Goal: Task Accomplishment & Management: Use online tool/utility

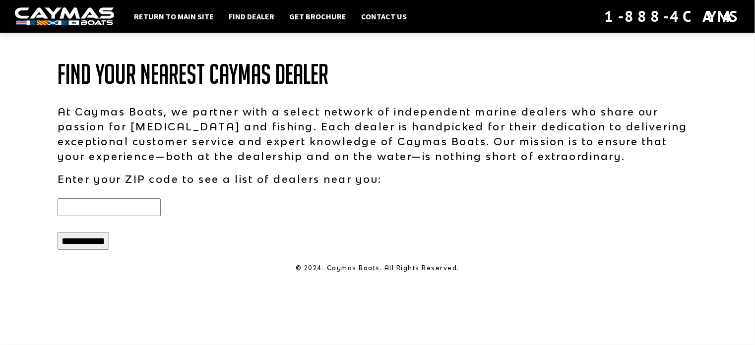
click at [78, 204] on input "text" at bounding box center [109, 207] width 103 height 18
type input "*****"
click at [82, 240] on input "**********" at bounding box center [84, 241] width 52 height 18
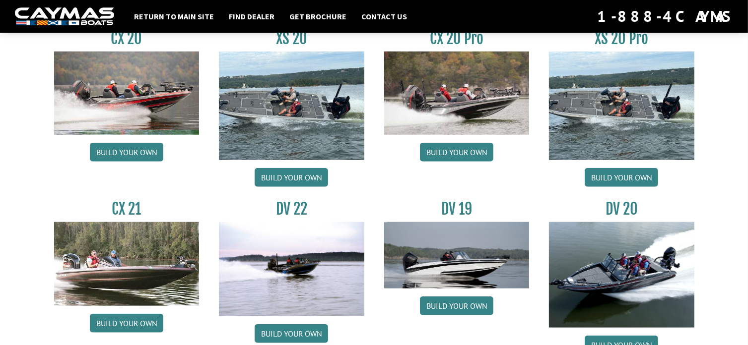
scroll to position [1042, 0]
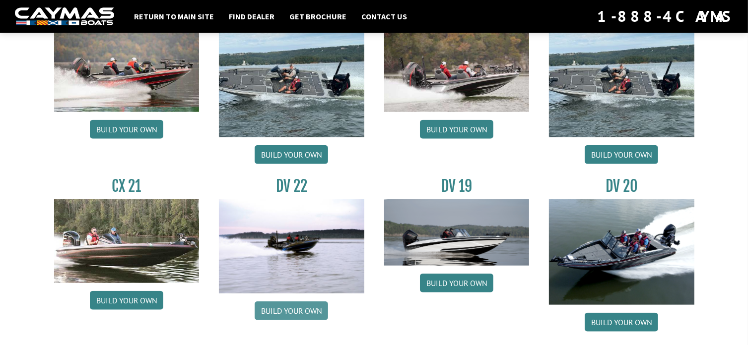
click at [292, 302] on link "Build your own" at bounding box center [290, 311] width 73 height 19
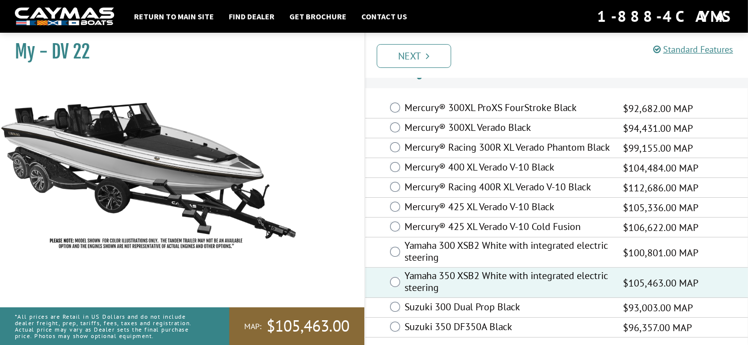
scroll to position [32, 0]
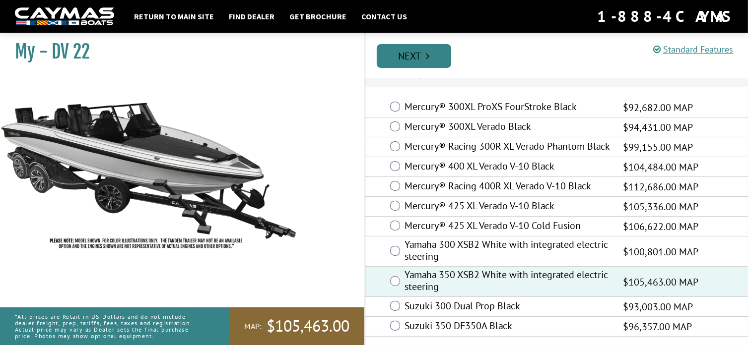
click at [417, 55] on link "Next" at bounding box center [413, 56] width 74 height 24
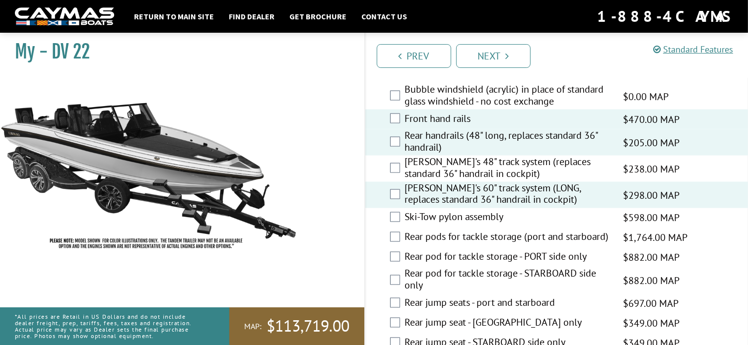
scroll to position [1686, 0]
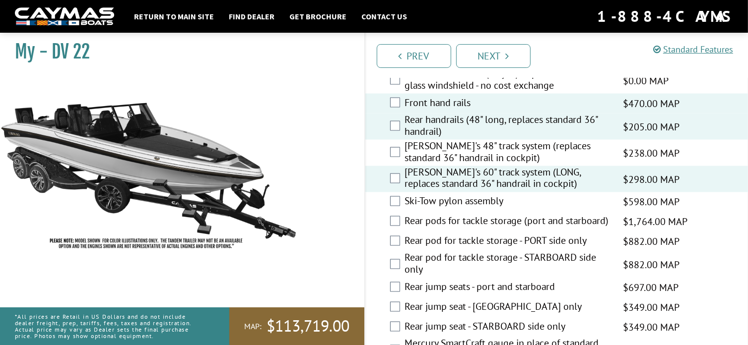
click at [385, 212] on div "Rear pods for tackle storage (port and starboard) $1,764.00 MAP $2,083.00 MSRP" at bounding box center [556, 222] width 383 height 20
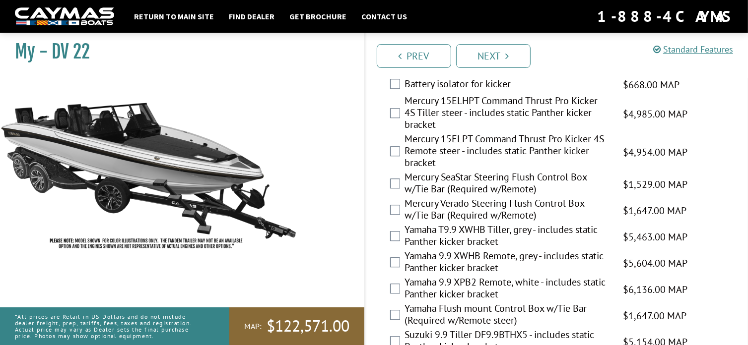
scroll to position [2579, 0]
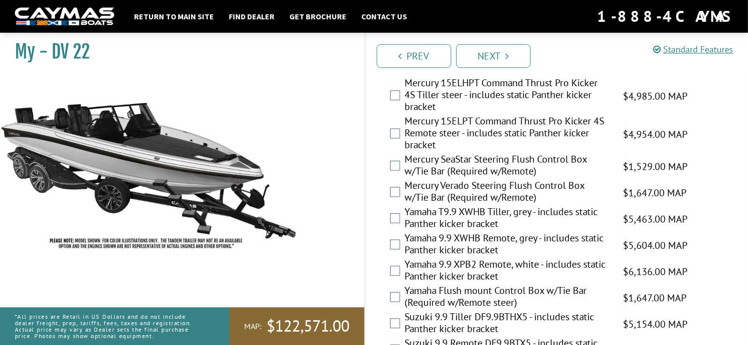
click at [397, 206] on div "Yamaha T9.9 XWHB Tiller, grey - includes static Panther kicker bracket $5,463.0…" at bounding box center [556, 219] width 383 height 26
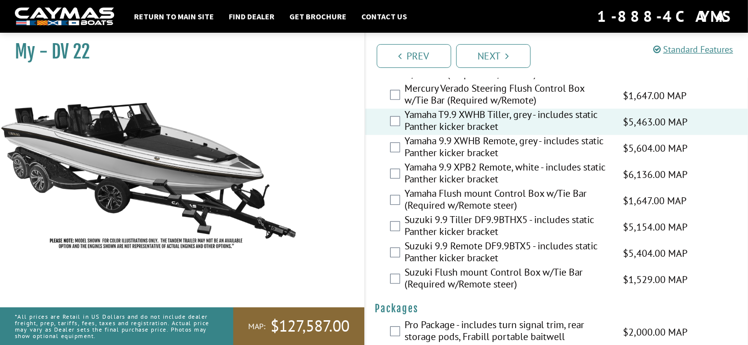
scroll to position [2659, 0]
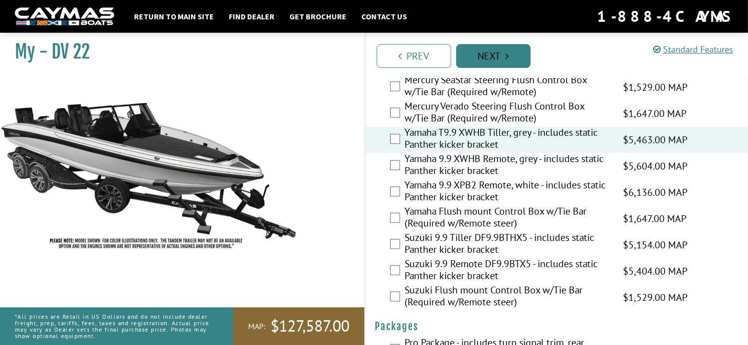
click at [497, 53] on link "Next" at bounding box center [493, 56] width 74 height 24
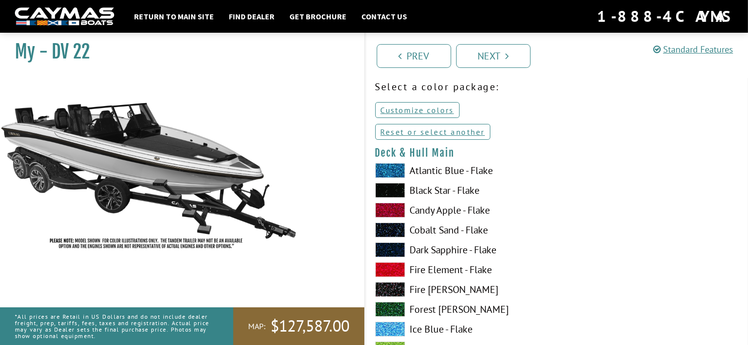
scroll to position [38, 0]
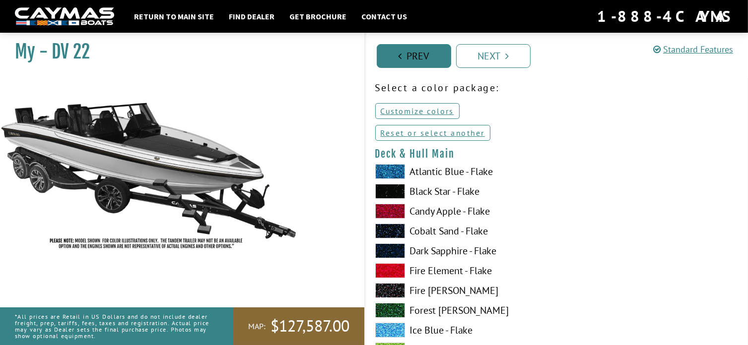
click at [413, 57] on link "Prev" at bounding box center [413, 56] width 74 height 24
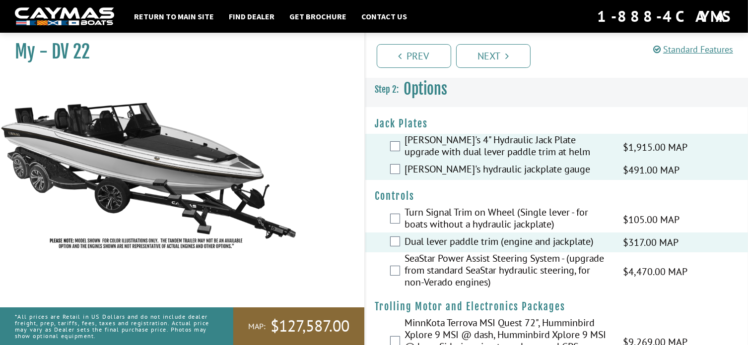
scroll to position [0, 0]
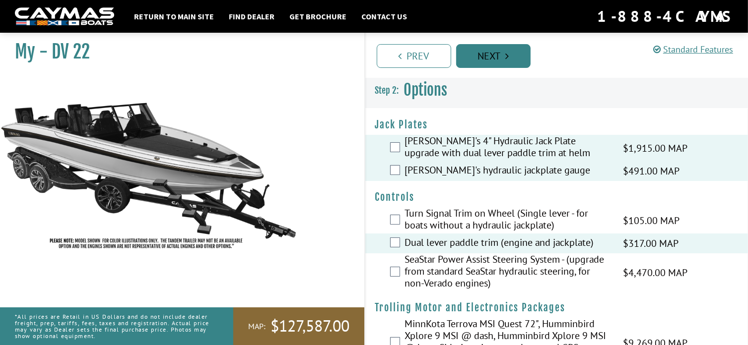
click at [492, 58] on link "Next" at bounding box center [493, 56] width 74 height 24
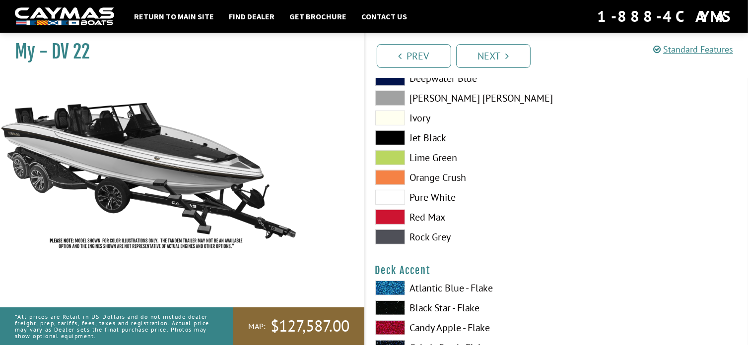
scroll to position [546, 0]
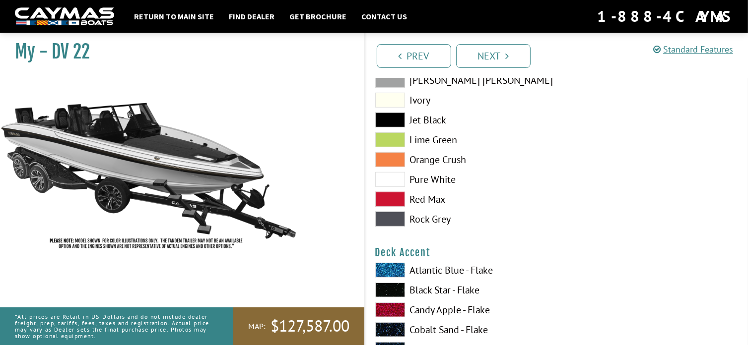
click at [391, 179] on span at bounding box center [390, 179] width 30 height 15
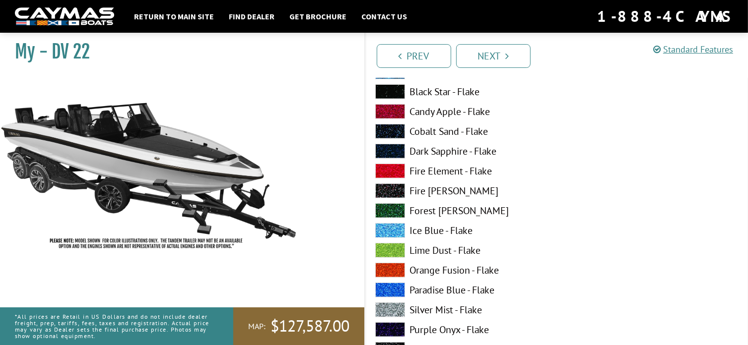
scroll to position [794, 0]
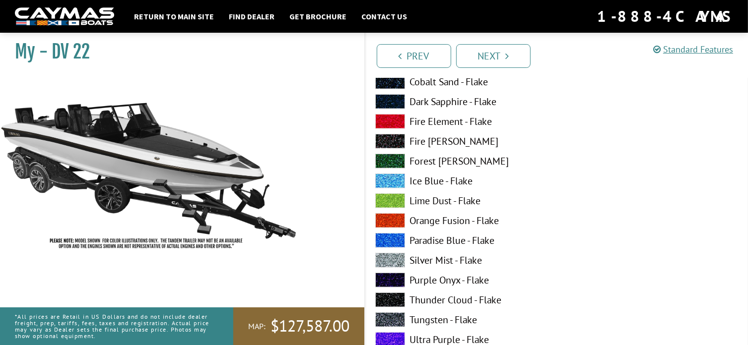
click at [385, 260] on span at bounding box center [390, 260] width 30 height 15
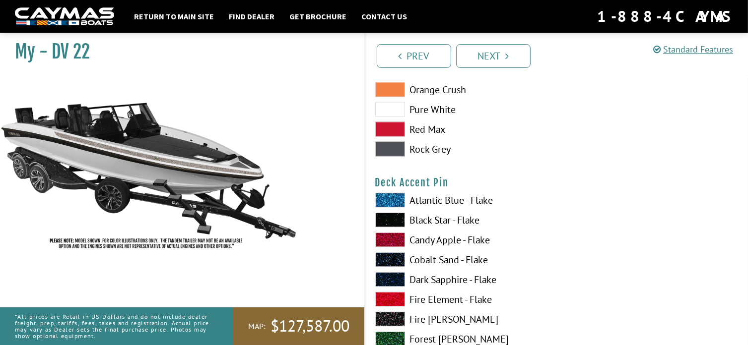
scroll to position [1240, 0]
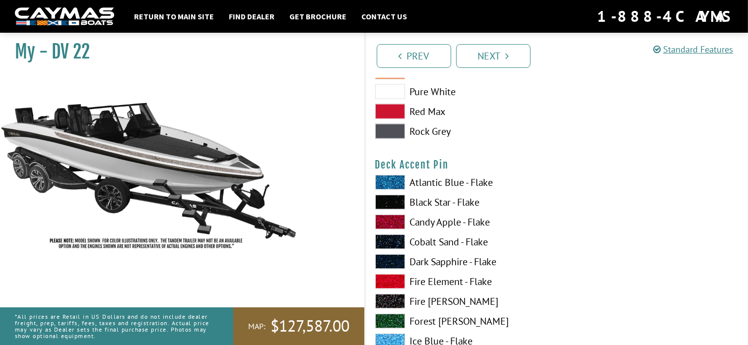
drag, startPoint x: 392, startPoint y: 220, endPoint x: 396, endPoint y: 217, distance: 5.3
click at [393, 219] on span at bounding box center [390, 222] width 30 height 15
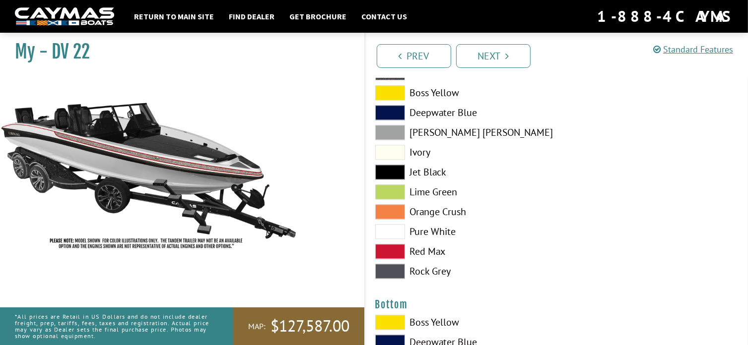
scroll to position [2133, 0]
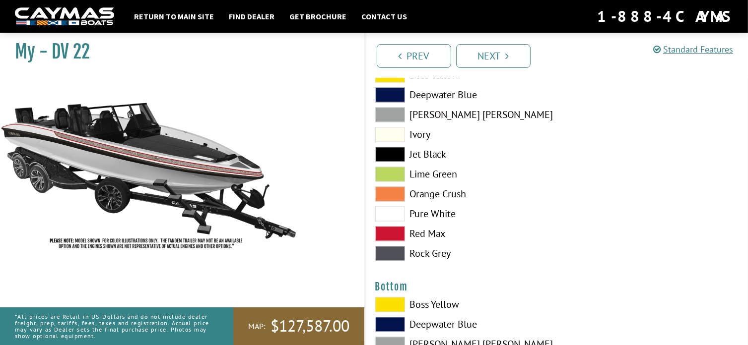
click at [393, 214] on span at bounding box center [390, 213] width 30 height 15
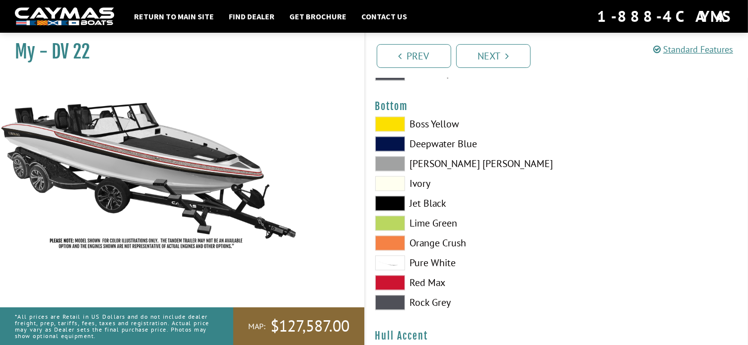
scroll to position [2331, 0]
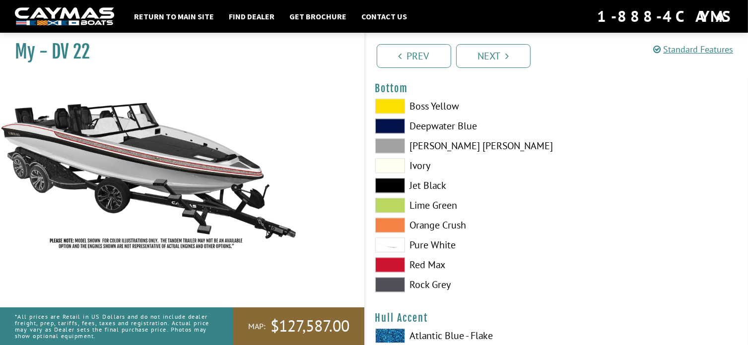
click at [399, 264] on span at bounding box center [390, 264] width 30 height 15
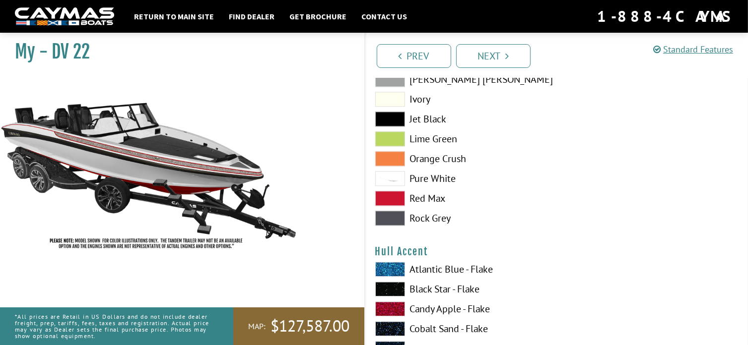
scroll to position [2381, 0]
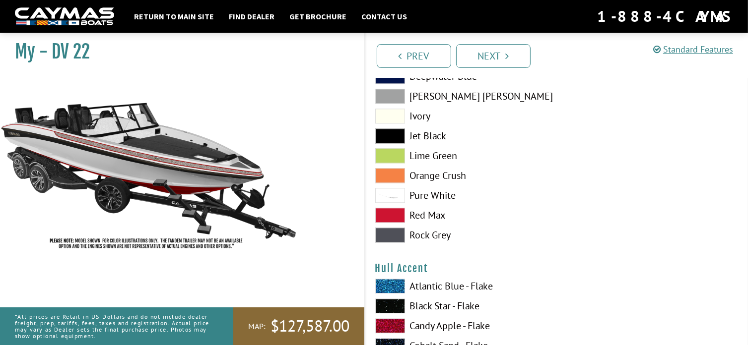
click at [392, 235] on span at bounding box center [390, 235] width 30 height 15
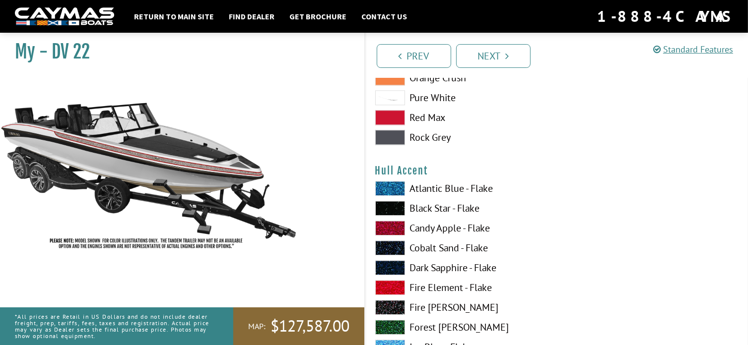
scroll to position [2480, 0]
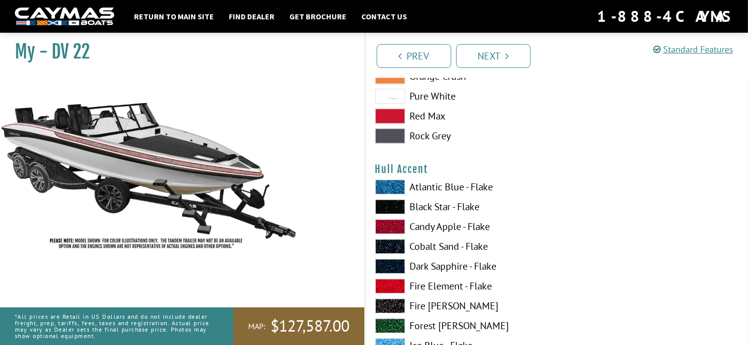
click at [394, 226] on span at bounding box center [390, 226] width 30 height 15
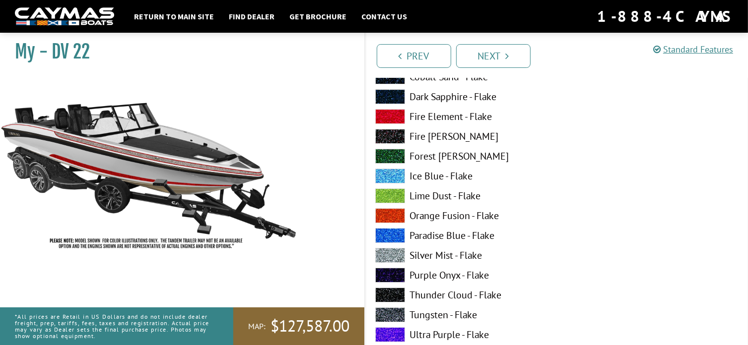
scroll to position [3274, 0]
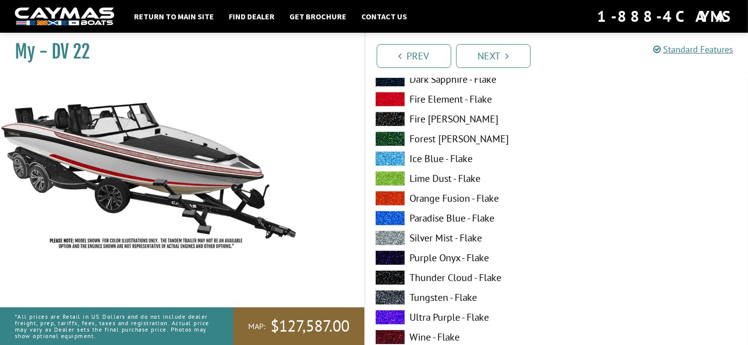
click at [389, 234] on span at bounding box center [390, 238] width 30 height 15
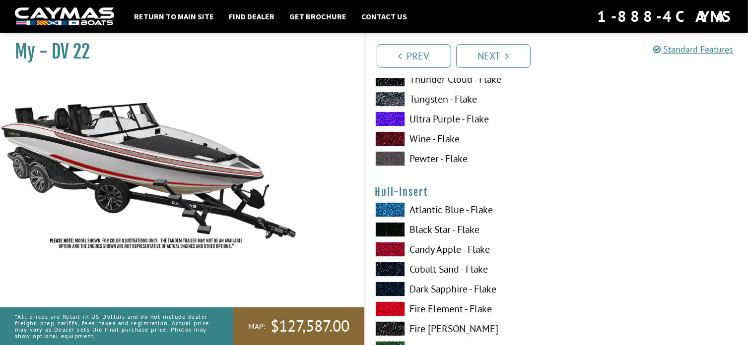
scroll to position [3522, 0]
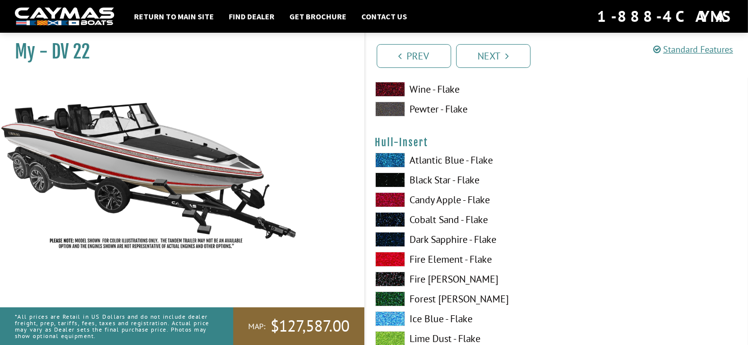
click at [391, 198] on span at bounding box center [390, 199] width 30 height 15
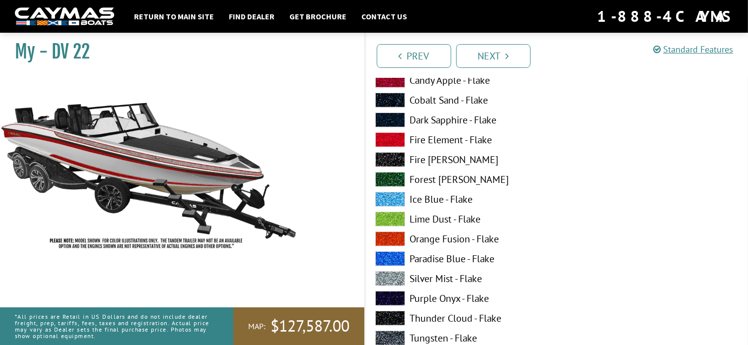
scroll to position [4266, 0]
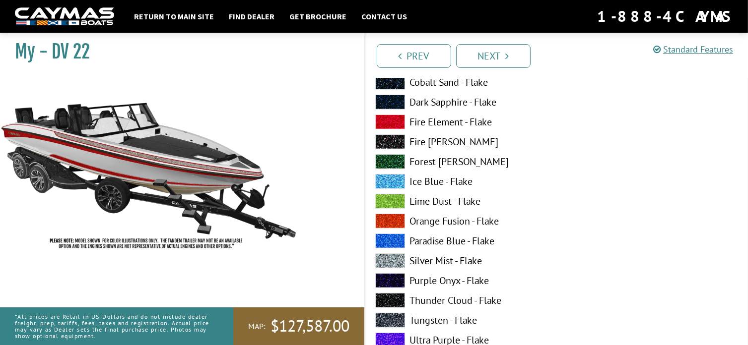
click at [393, 256] on span at bounding box center [390, 260] width 30 height 15
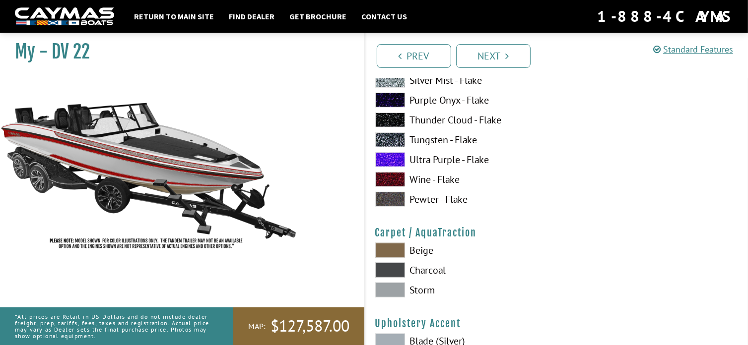
scroll to position [4464, 0]
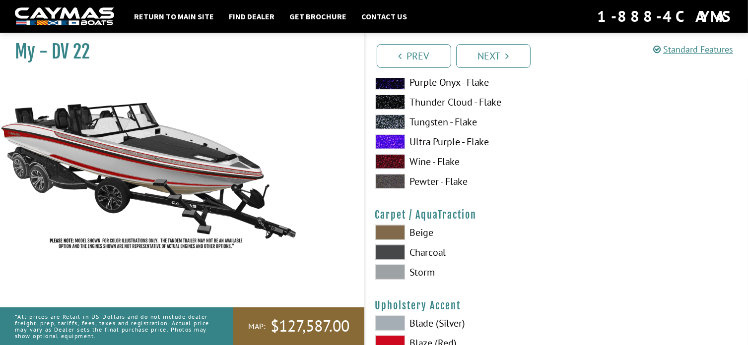
click at [391, 251] on span at bounding box center [390, 252] width 30 height 15
click at [394, 270] on span at bounding box center [390, 272] width 30 height 15
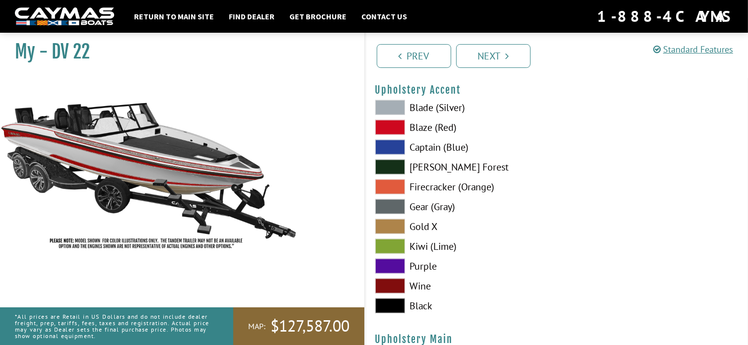
scroll to position [4663, 0]
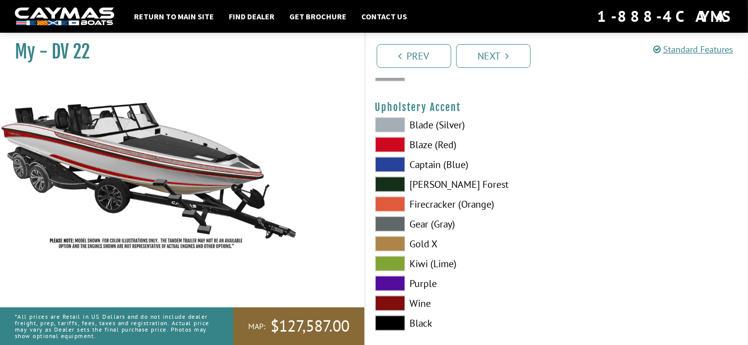
click at [391, 122] on span at bounding box center [390, 125] width 30 height 15
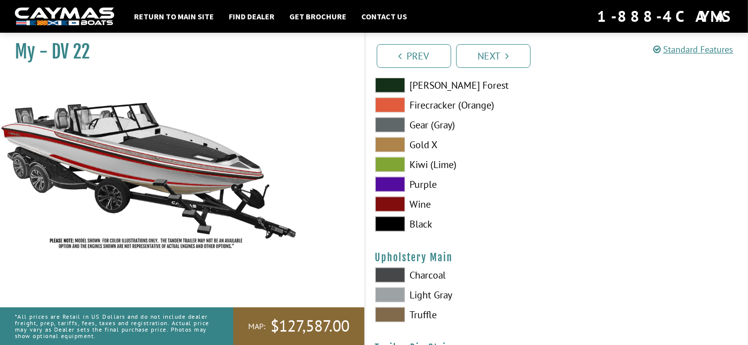
scroll to position [4811, 0]
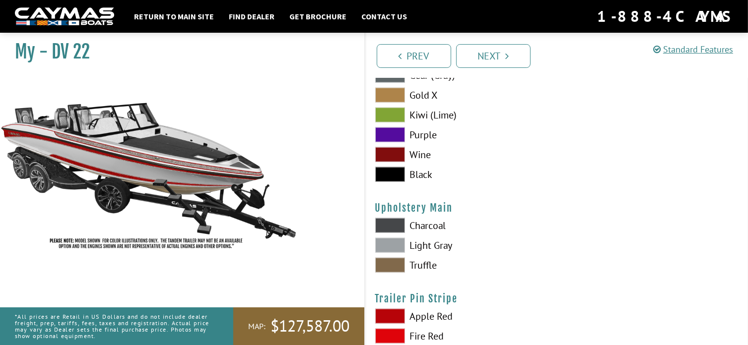
click at [393, 224] on span at bounding box center [390, 225] width 30 height 15
click at [393, 245] on span at bounding box center [390, 245] width 30 height 15
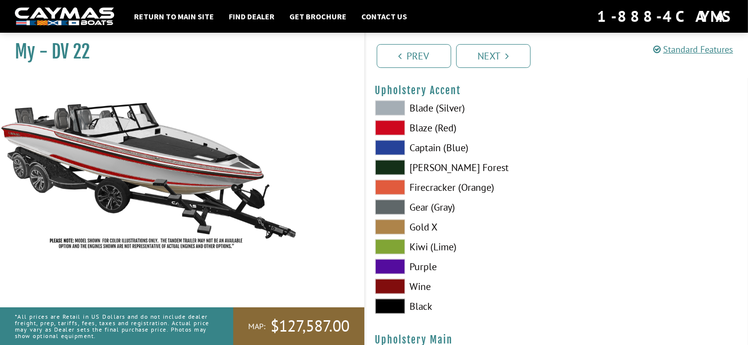
scroll to position [4663, 0]
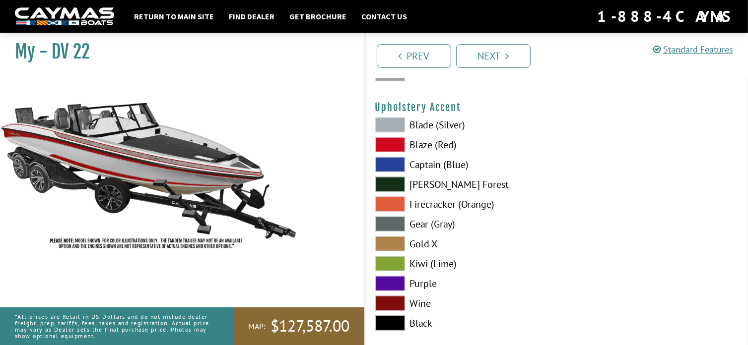
click at [395, 144] on span at bounding box center [390, 144] width 30 height 15
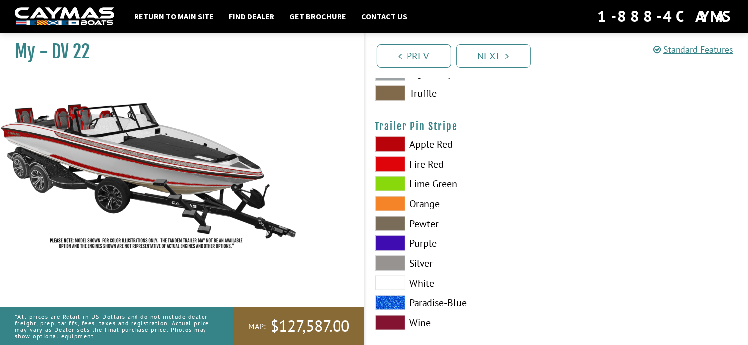
scroll to position [4996, 0]
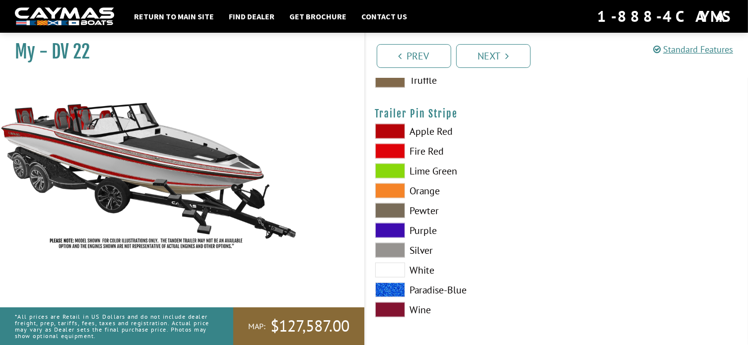
click at [388, 133] on span at bounding box center [390, 131] width 30 height 15
click at [493, 55] on link "Next" at bounding box center [493, 56] width 74 height 24
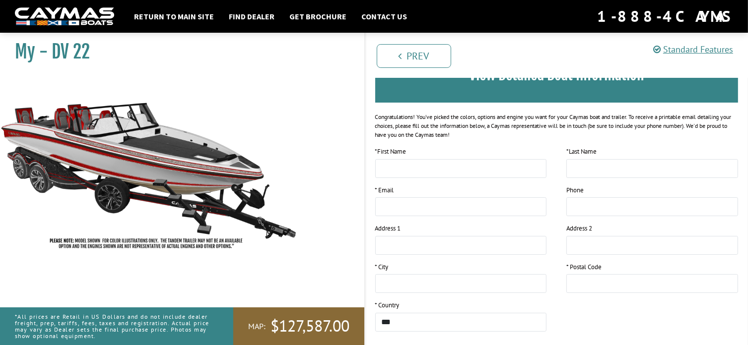
scroll to position [0, 0]
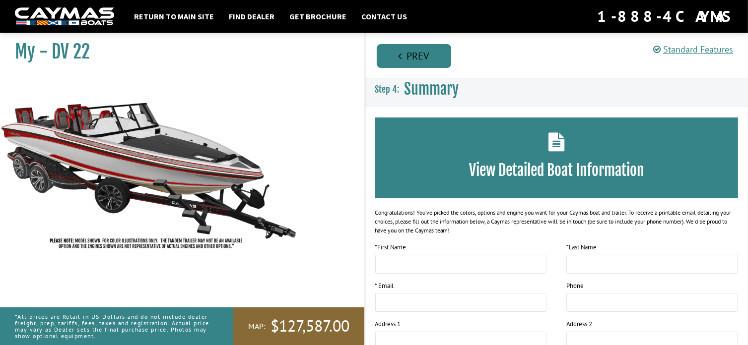
click at [417, 57] on link "Prev" at bounding box center [413, 56] width 74 height 24
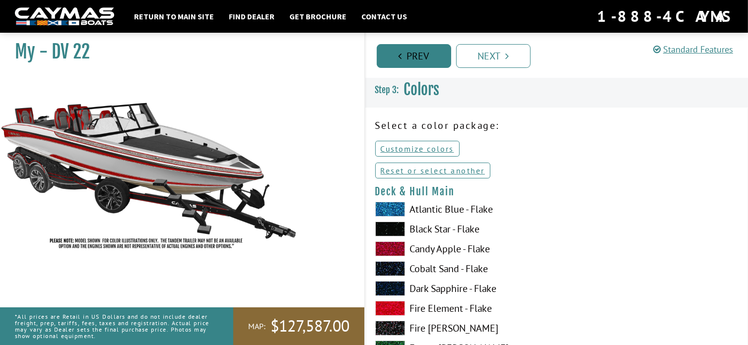
click at [417, 57] on link "Prev" at bounding box center [413, 56] width 74 height 24
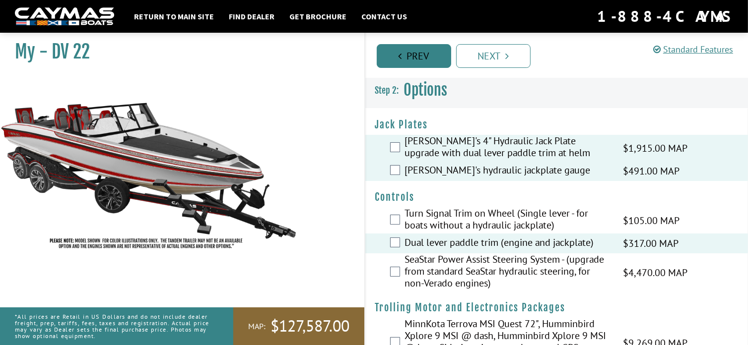
click at [417, 58] on link "Prev" at bounding box center [413, 56] width 74 height 24
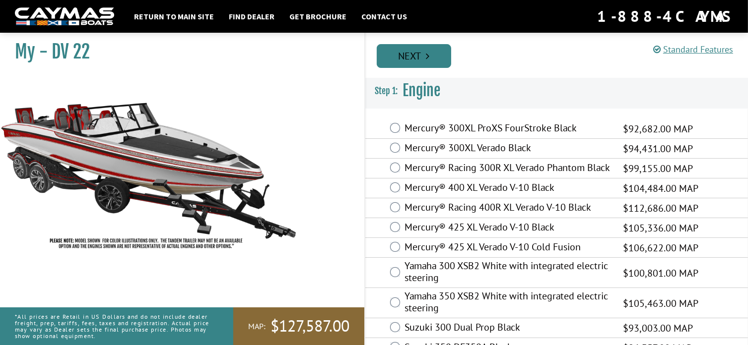
click at [418, 58] on link "Next" at bounding box center [413, 56] width 74 height 24
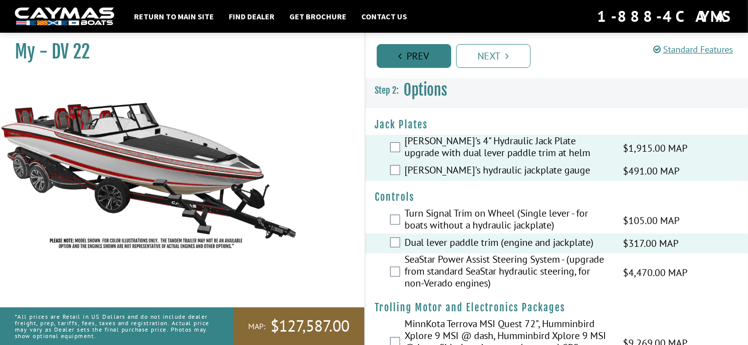
click at [418, 58] on link "Prev" at bounding box center [413, 56] width 74 height 24
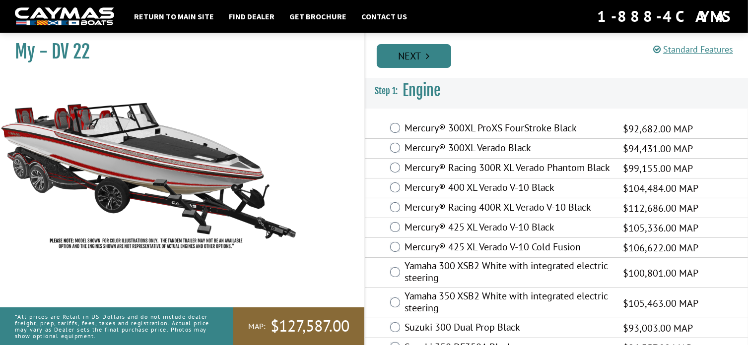
click at [419, 58] on link "Next" at bounding box center [413, 56] width 74 height 24
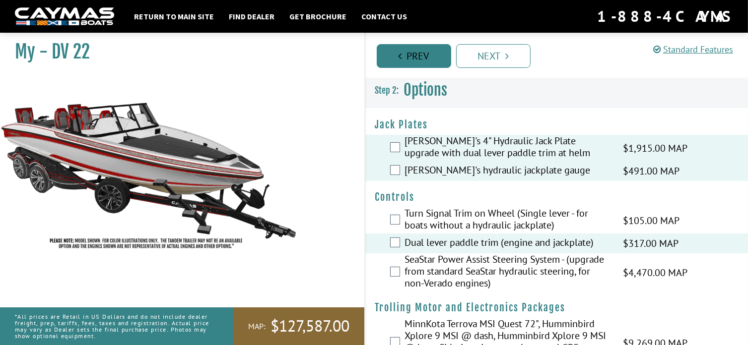
click at [419, 58] on link "Prev" at bounding box center [413, 56] width 74 height 24
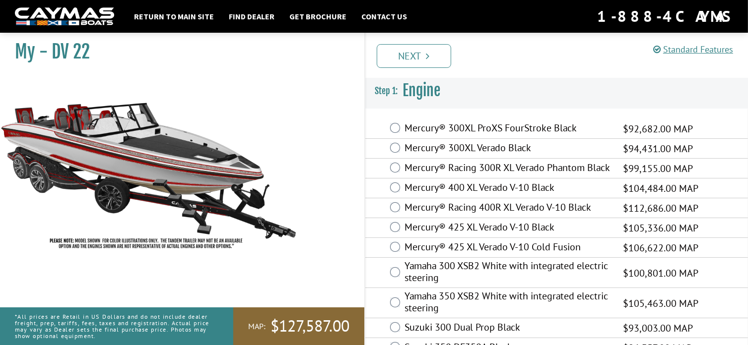
click at [419, 58] on link "Next" at bounding box center [413, 56] width 74 height 24
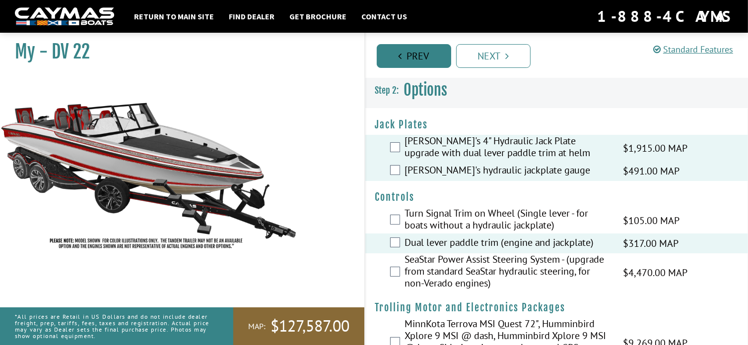
click at [421, 57] on link "Prev" at bounding box center [413, 56] width 74 height 24
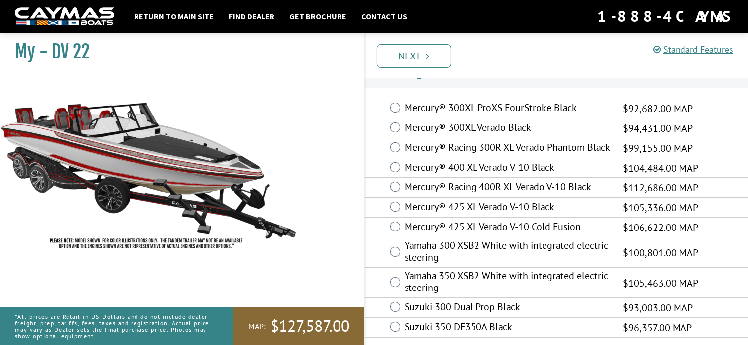
scroll to position [32, 0]
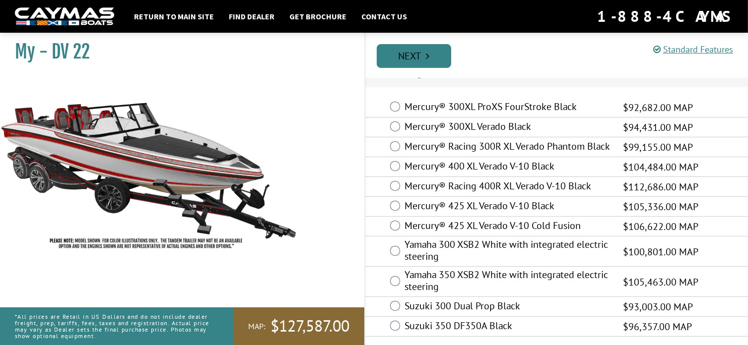
click at [416, 57] on link "Next" at bounding box center [413, 56] width 74 height 24
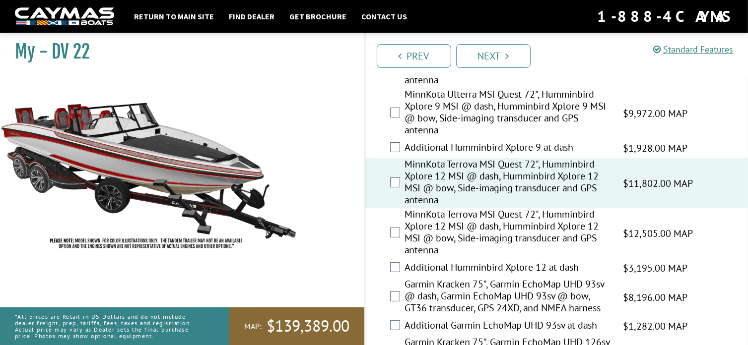
scroll to position [298, 0]
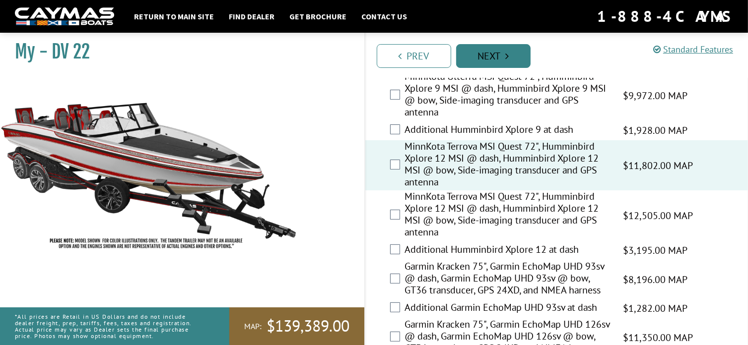
click at [498, 55] on link "Next" at bounding box center [493, 56] width 74 height 24
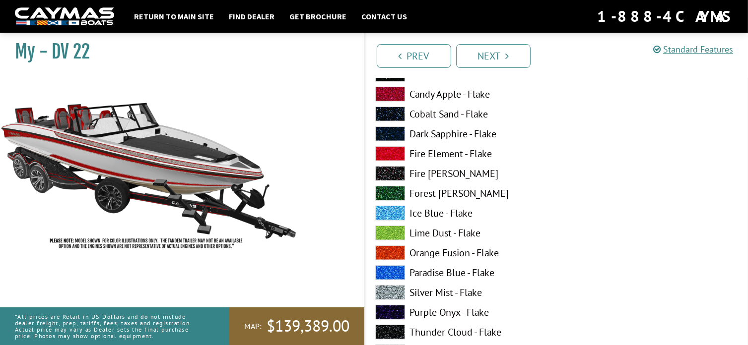
scroll to position [744, 0]
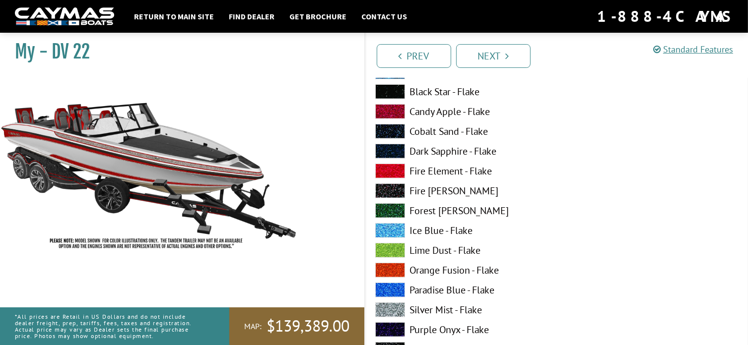
click at [391, 113] on span at bounding box center [390, 111] width 30 height 15
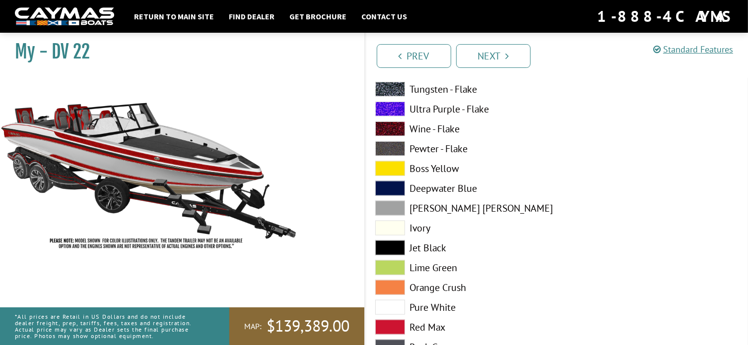
scroll to position [1042, 0]
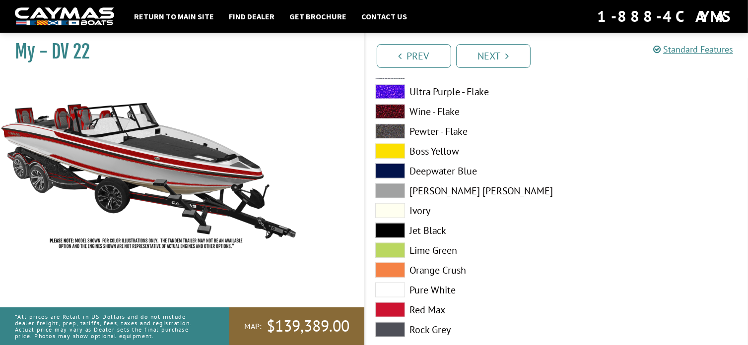
drag, startPoint x: 393, startPoint y: 288, endPoint x: 398, endPoint y: 285, distance: 6.2
click at [395, 287] on span at bounding box center [390, 290] width 30 height 15
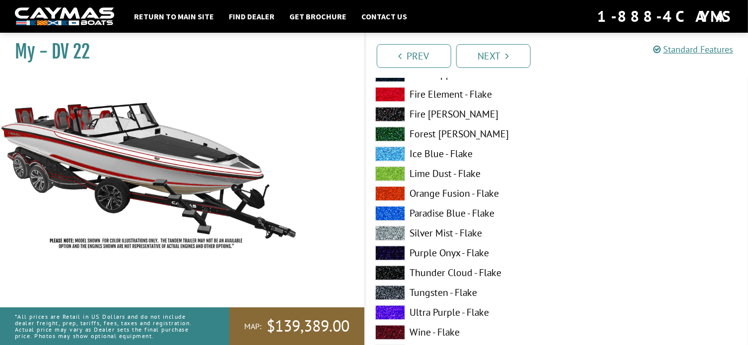
scroll to position [1885, 0]
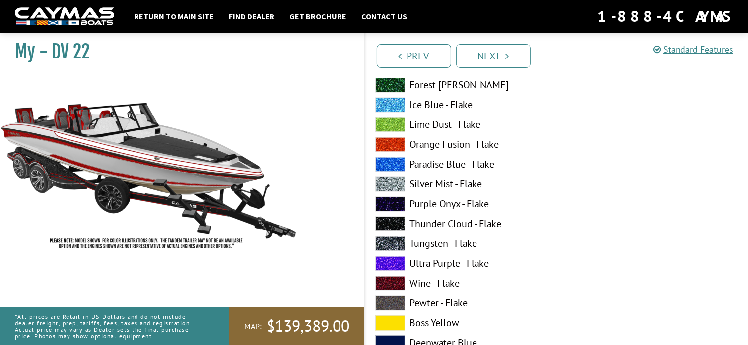
click at [389, 186] on span at bounding box center [390, 184] width 30 height 15
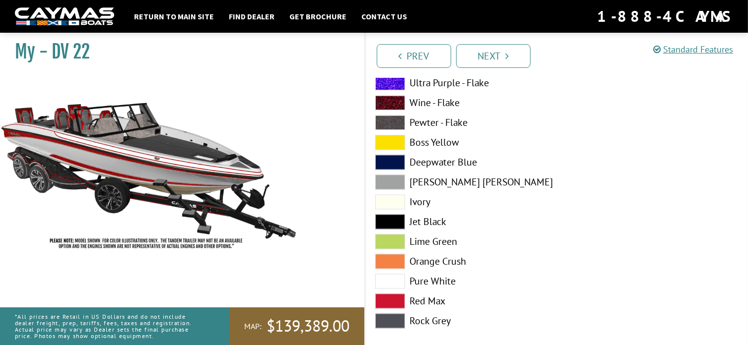
scroll to position [2083, 0]
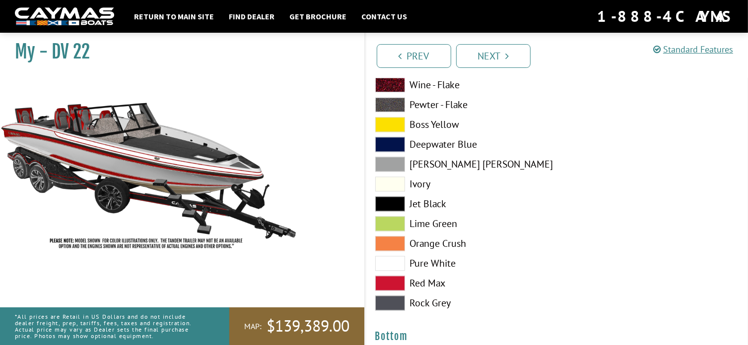
click at [397, 261] on span at bounding box center [390, 263] width 30 height 15
click at [396, 166] on span at bounding box center [390, 164] width 30 height 15
click at [395, 260] on span at bounding box center [390, 263] width 30 height 15
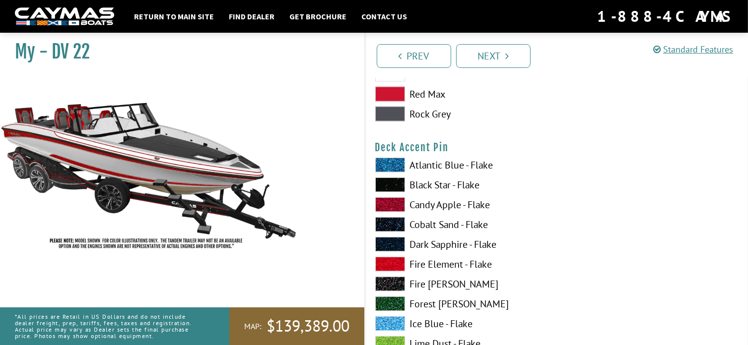
scroll to position [1240, 0]
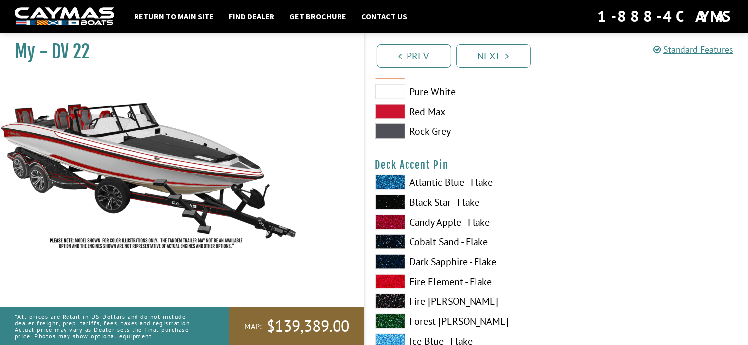
click at [394, 181] on span at bounding box center [390, 182] width 30 height 15
click at [391, 221] on span at bounding box center [390, 222] width 30 height 15
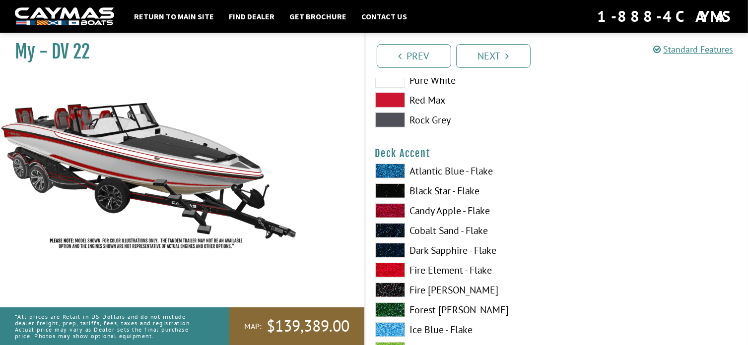
scroll to position [694, 0]
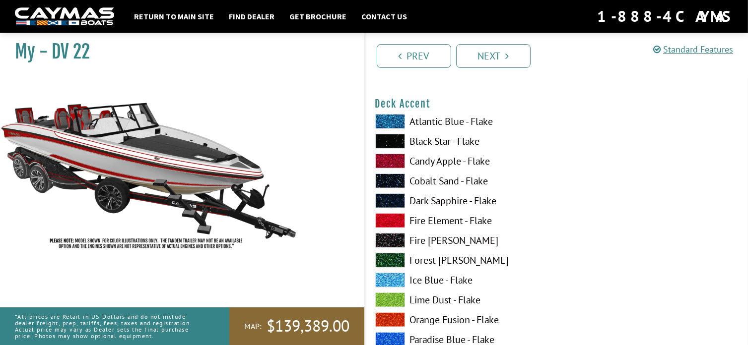
click at [396, 163] on span at bounding box center [390, 161] width 30 height 15
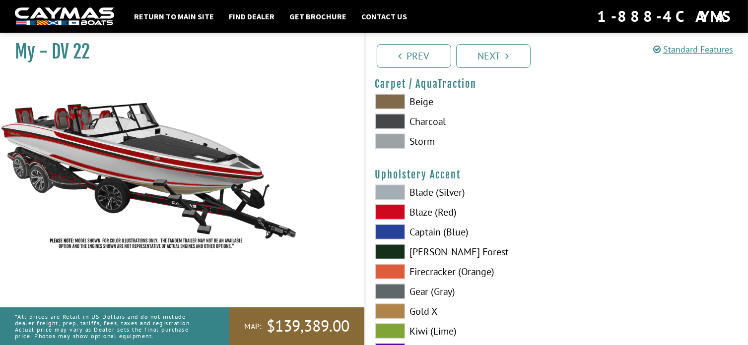
scroll to position [4613, 0]
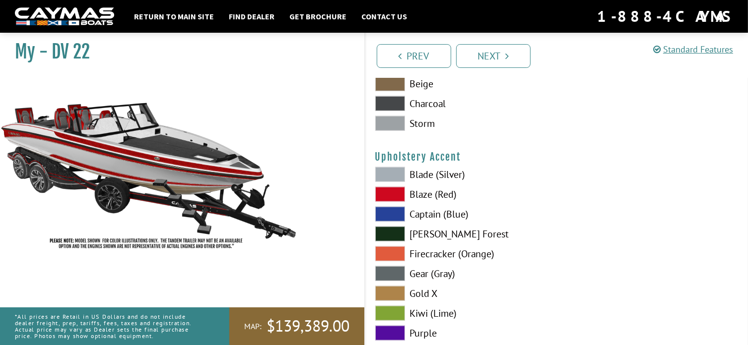
click at [393, 173] on span at bounding box center [390, 174] width 30 height 15
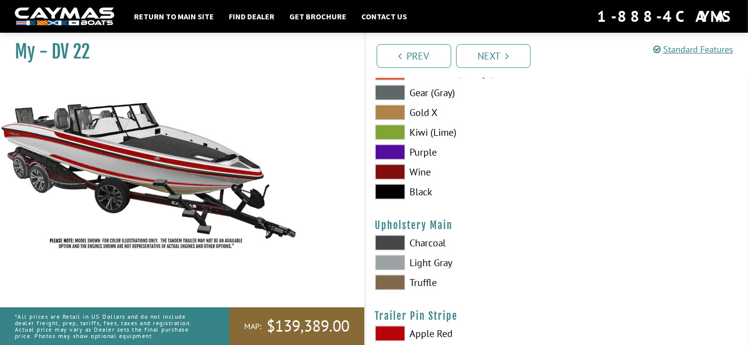
scroll to position [4811, 0]
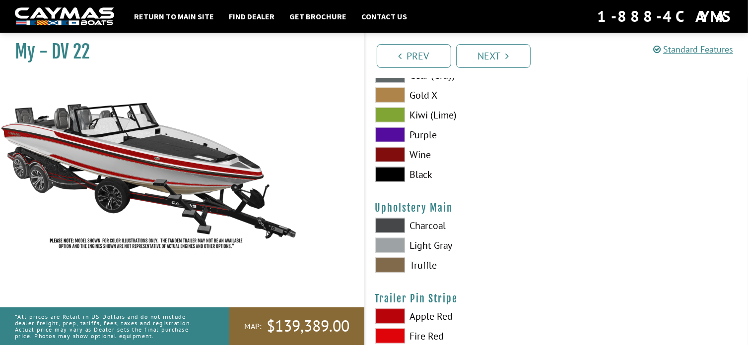
click at [391, 223] on span at bounding box center [390, 225] width 30 height 15
click at [390, 242] on span at bounding box center [390, 245] width 30 height 15
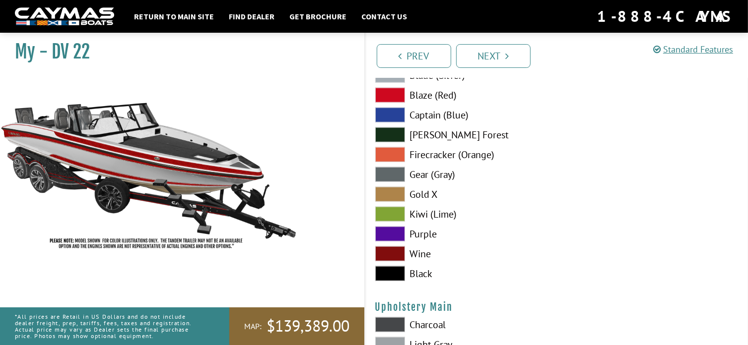
scroll to position [4663, 0]
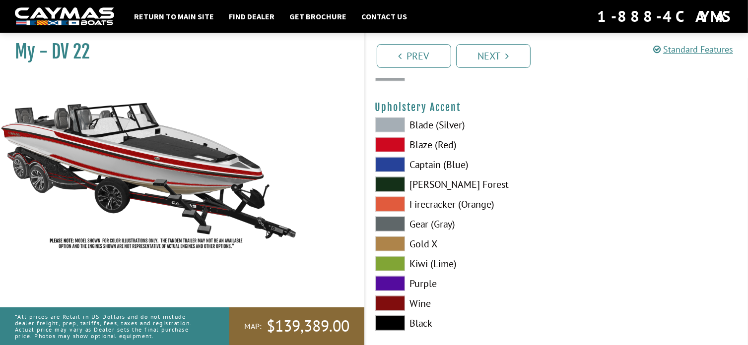
click at [391, 319] on span at bounding box center [390, 323] width 30 height 15
click at [397, 305] on span at bounding box center [390, 303] width 30 height 15
click at [393, 144] on span at bounding box center [390, 144] width 30 height 15
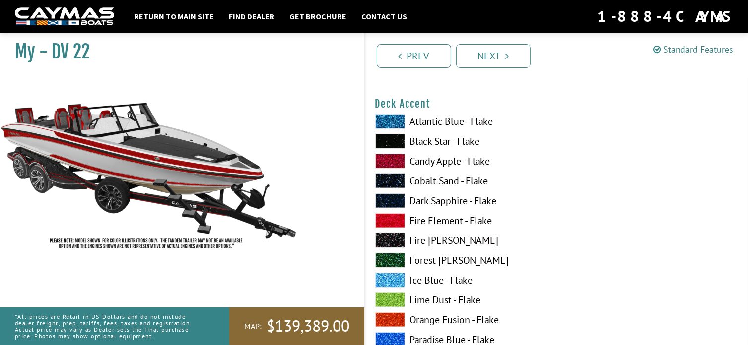
scroll to position [681, 0]
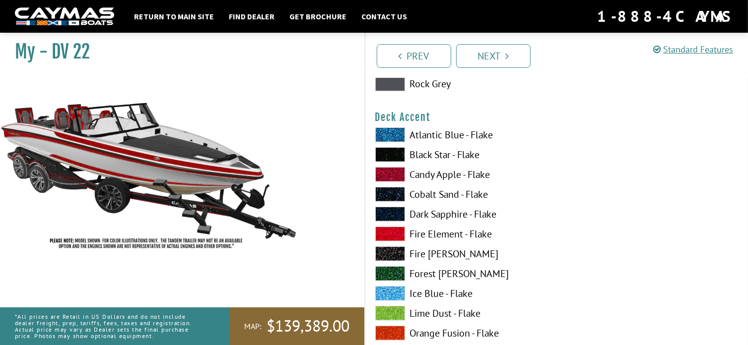
click at [140, 162] on img at bounding box center [149, 165] width 298 height 181
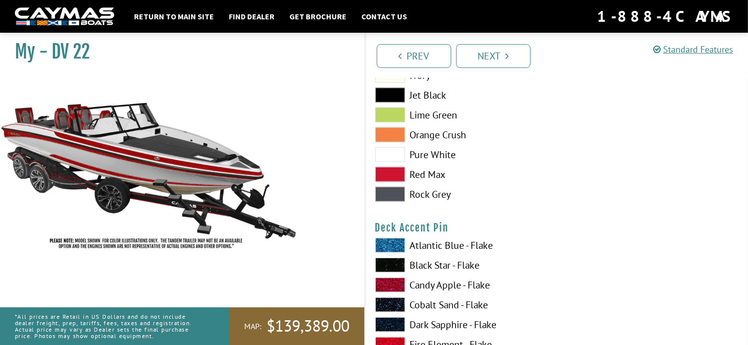
scroll to position [0, 0]
